Goal: Transaction & Acquisition: Purchase product/service

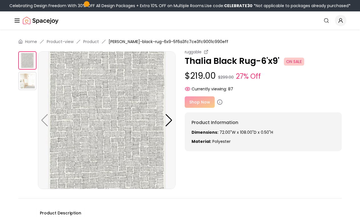
click at [16, 21] on line "Global" at bounding box center [17, 21] width 5 height 0
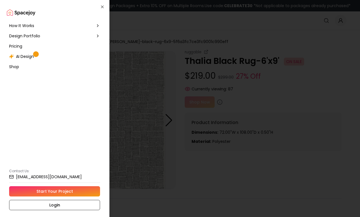
click at [19, 25] on span "How It Works" at bounding box center [21, 26] width 25 height 6
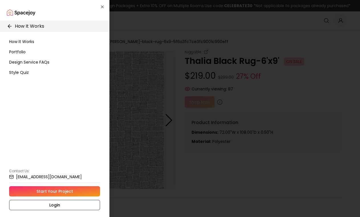
click at [22, 41] on span "How It Works" at bounding box center [21, 42] width 25 height 6
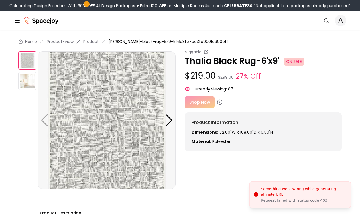
click at [201, 102] on div "Shop Now" at bounding box center [263, 101] width 157 height 11
click at [274, 99] on div "Shop Now" at bounding box center [263, 101] width 157 height 11
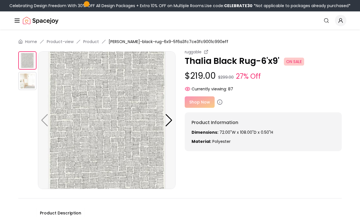
click at [201, 102] on div "Shop Now" at bounding box center [263, 101] width 157 height 11
click at [268, 98] on div "Shop Now" at bounding box center [263, 101] width 157 height 11
click at [31, 80] on img at bounding box center [27, 81] width 18 height 18
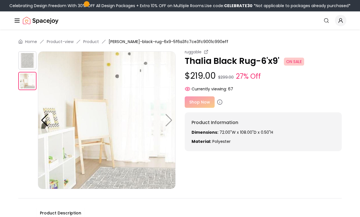
click at [27, 60] on img at bounding box center [27, 60] width 18 height 18
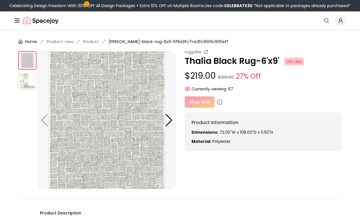
click at [32, 42] on link "Home" at bounding box center [31, 42] width 12 height 6
click at [187, 88] on circle at bounding box center [187, 88] width 1 height 1
click at [195, 102] on div "Shop Now" at bounding box center [263, 101] width 157 height 11
